Goal: Task Accomplishment & Management: Complete application form

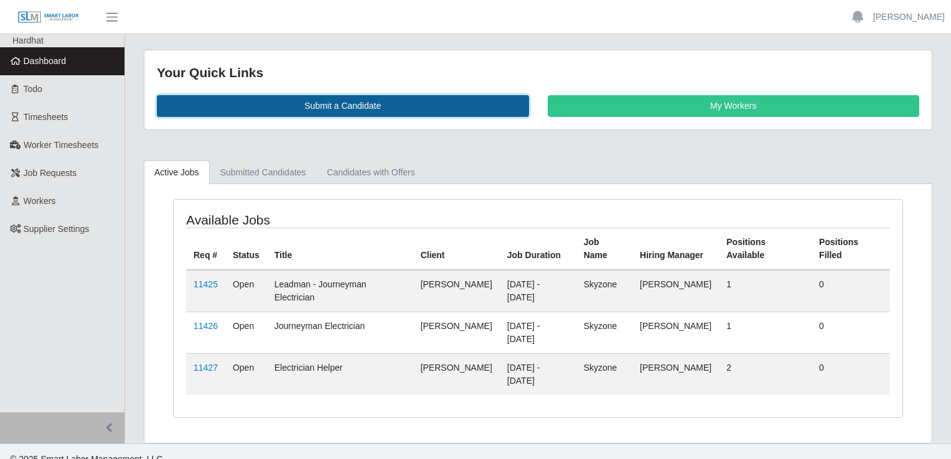
click at [359, 103] on link "Submit a Candidate" at bounding box center [343, 106] width 372 height 22
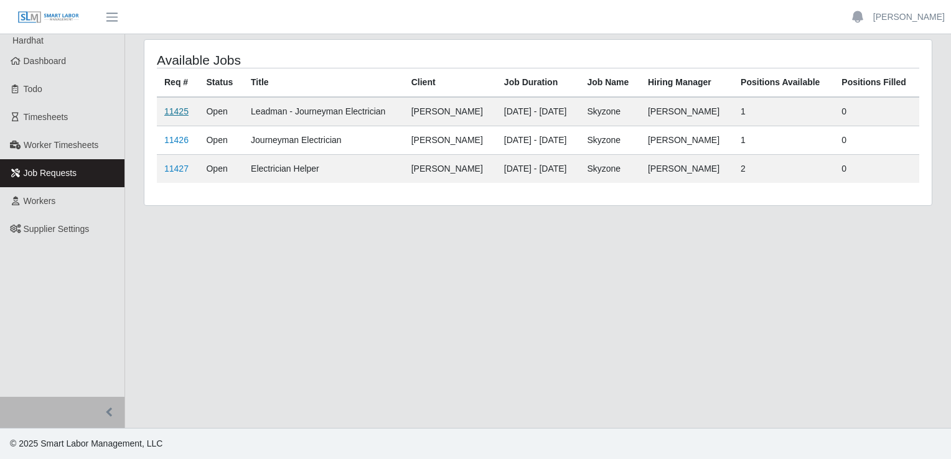
click at [174, 116] on link "11425" at bounding box center [176, 111] width 24 height 10
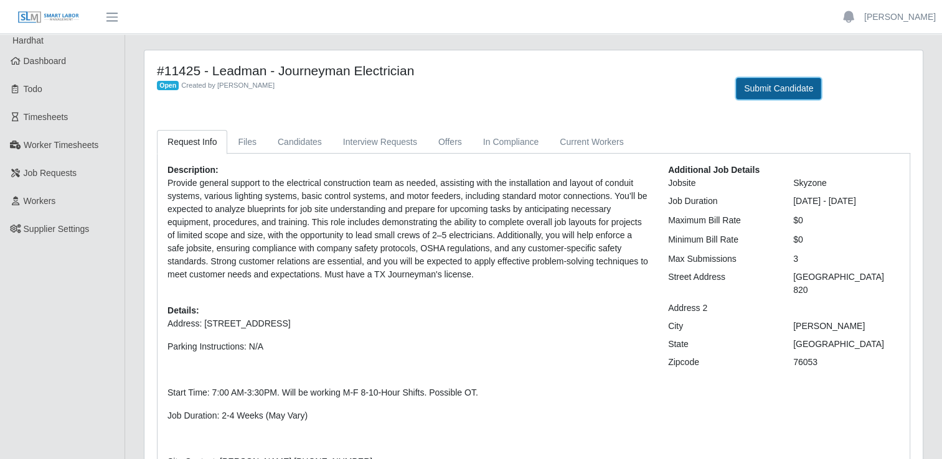
click at [757, 98] on button "Submit Candidate" at bounding box center [778, 89] width 85 height 22
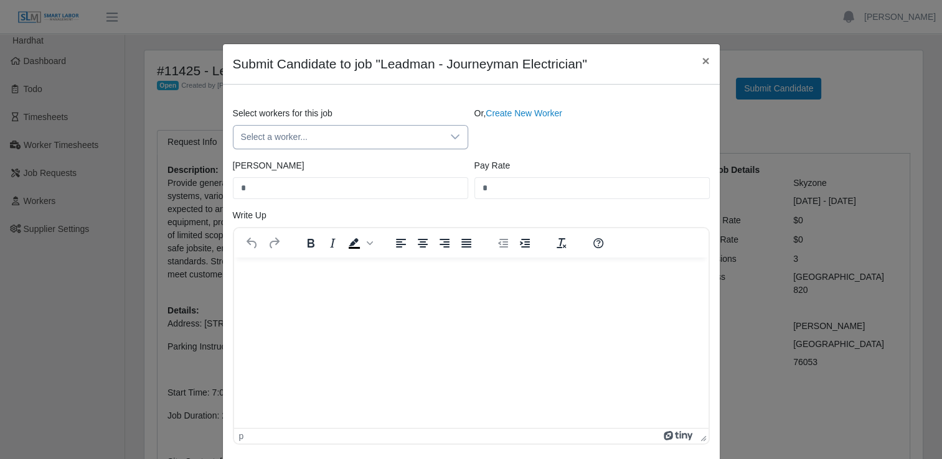
click at [443, 136] on div at bounding box center [455, 137] width 25 height 23
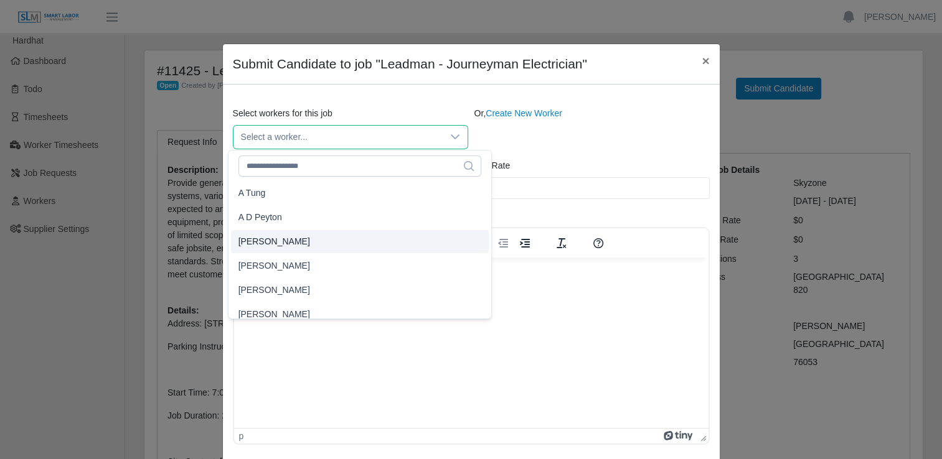
click at [404, 106] on div "Select workers for this job Select a worker... Or, Create New Worker Bill Rate …" at bounding box center [471, 275] width 497 height 380
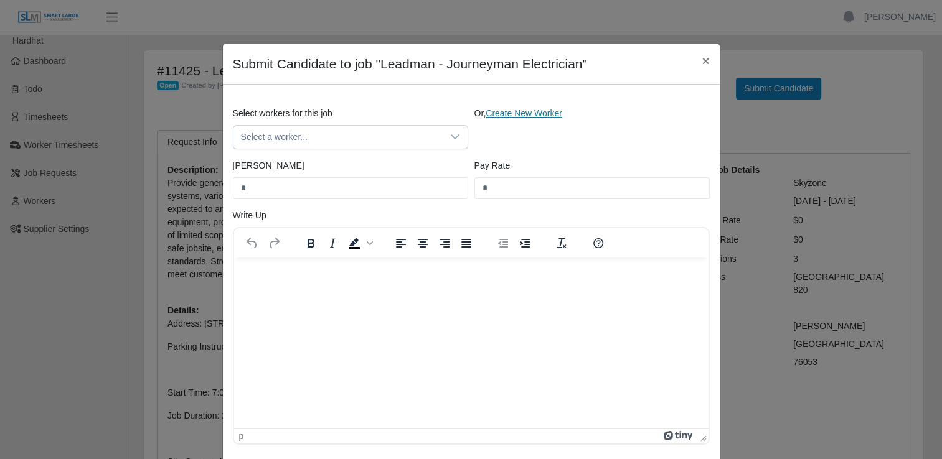
click at [508, 110] on link "Create New Worker" at bounding box center [524, 113] width 77 height 10
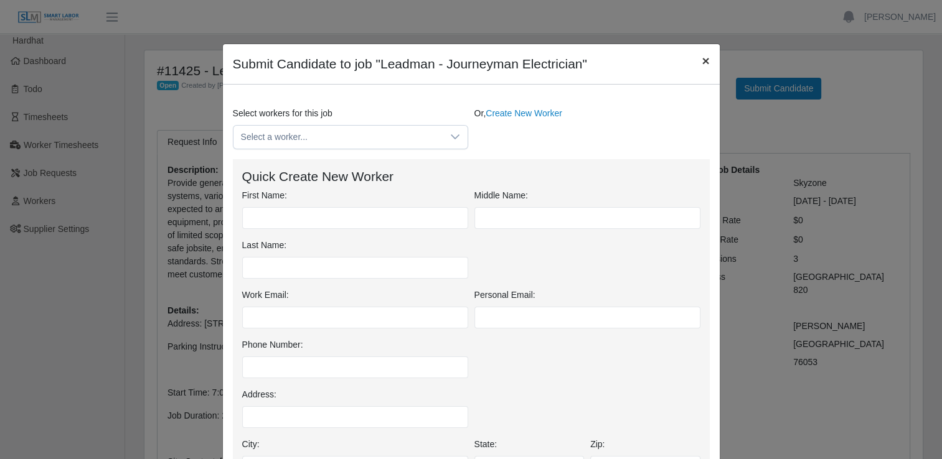
click at [702, 59] on span "×" at bounding box center [705, 61] width 7 height 14
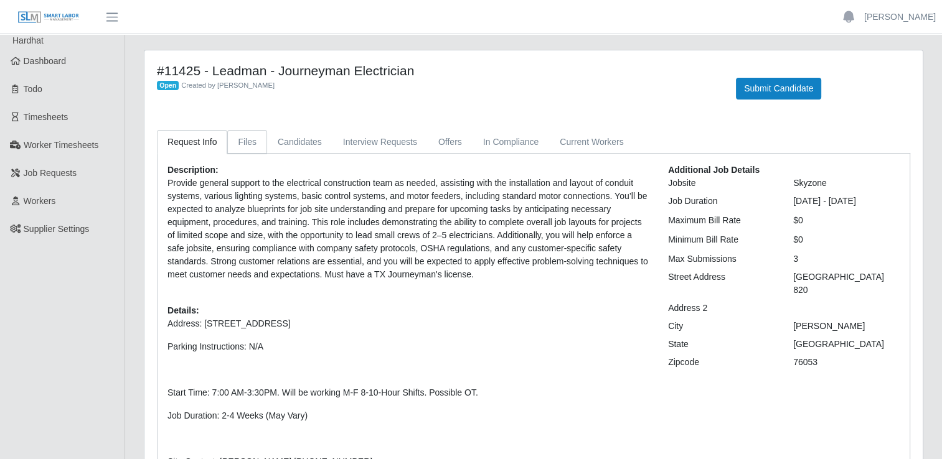
click at [254, 138] on link "Files" at bounding box center [247, 142] width 40 height 24
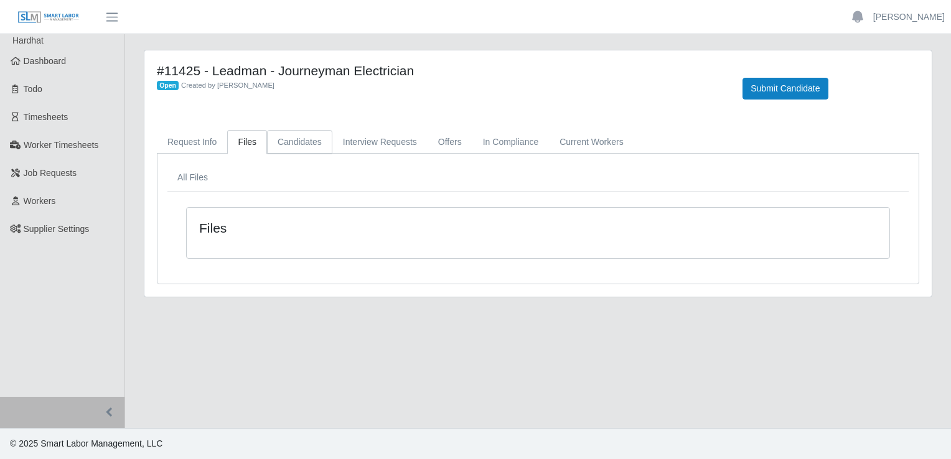
click at [300, 144] on link "Candidates" at bounding box center [299, 142] width 65 height 24
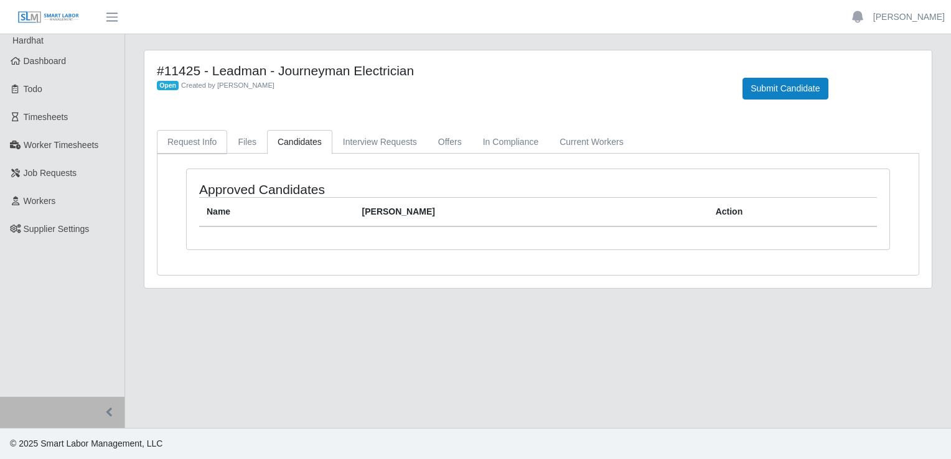
click at [192, 136] on link "Request Info" at bounding box center [192, 142] width 70 height 24
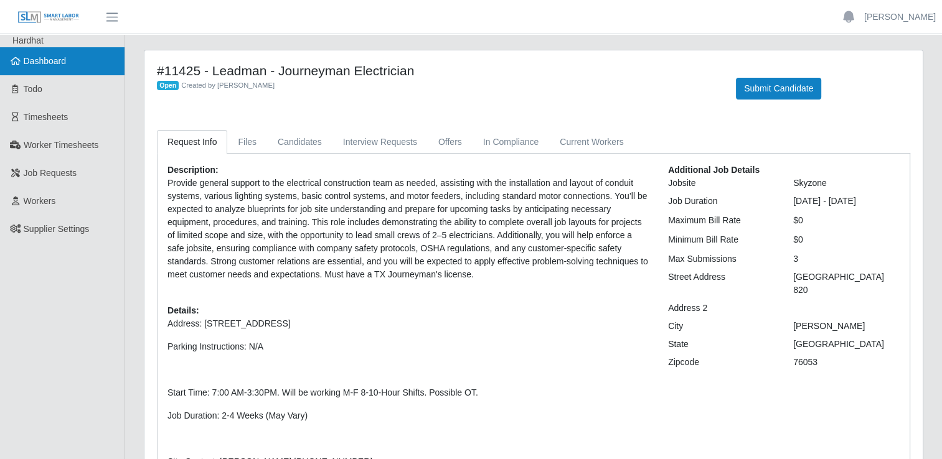
click at [47, 54] on link "Dashboard" at bounding box center [62, 61] width 124 height 28
